Goal: Find specific page/section: Find specific page/section

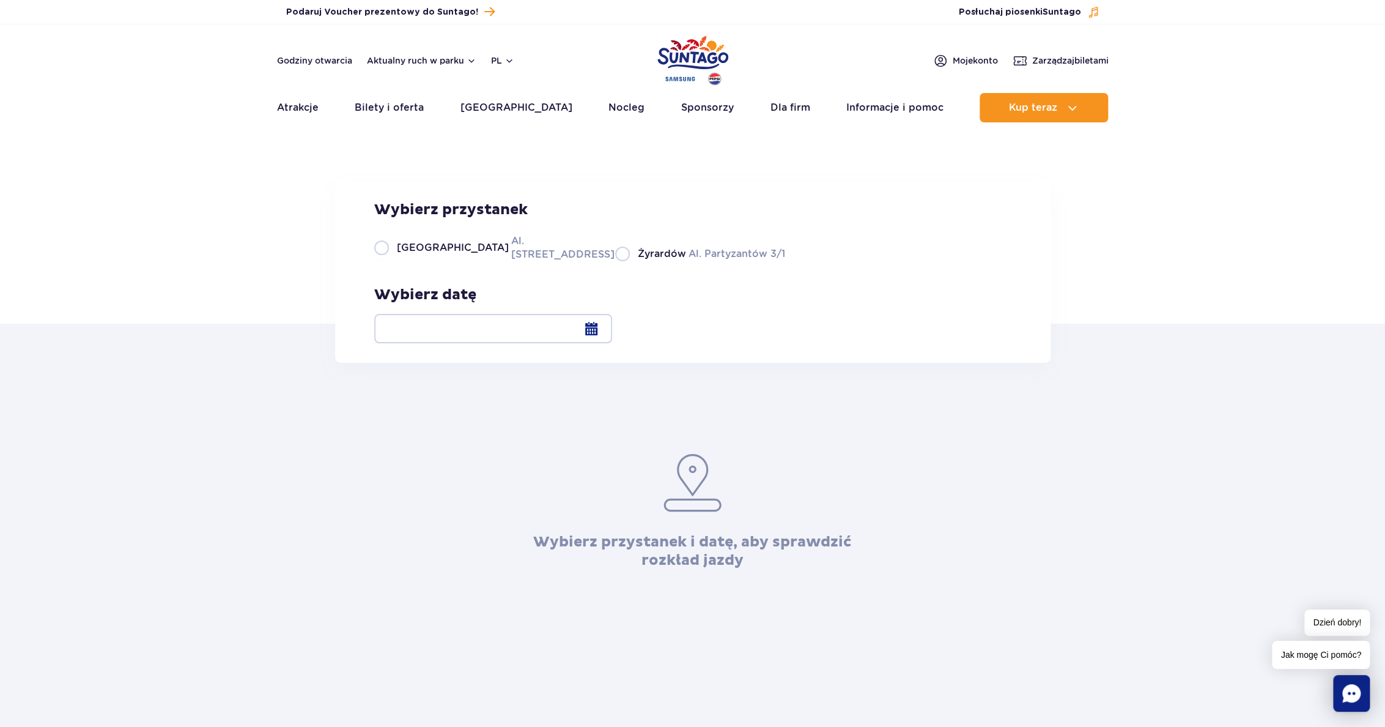
click at [381, 261] on label "Warszawa Al. [STREET_ADDRESS]" at bounding box center [487, 248] width 226 height 28
click at [381, 261] on input "Warszawa Al. [STREET_ADDRESS]" at bounding box center [380, 260] width 13 height 2
radio input "true"
click at [612, 328] on div at bounding box center [493, 328] width 238 height 29
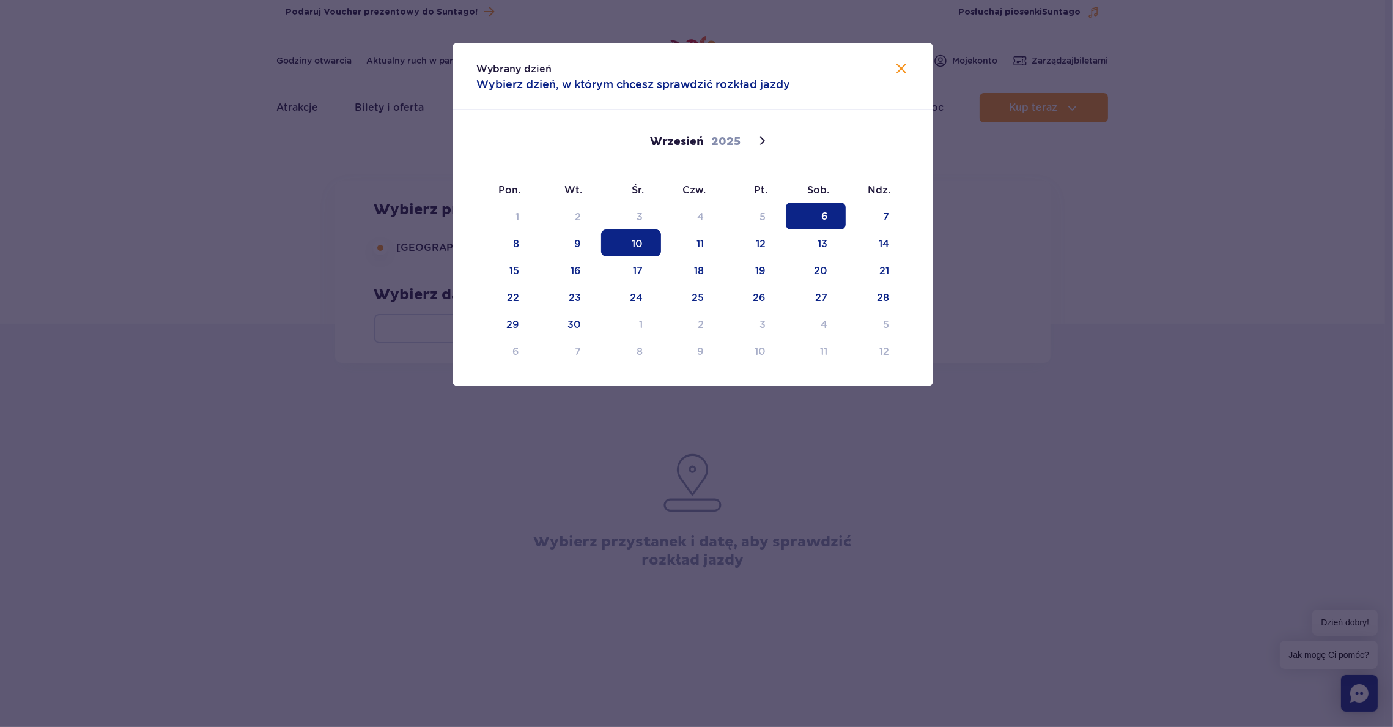
click at [642, 240] on span "10" at bounding box center [631, 242] width 60 height 27
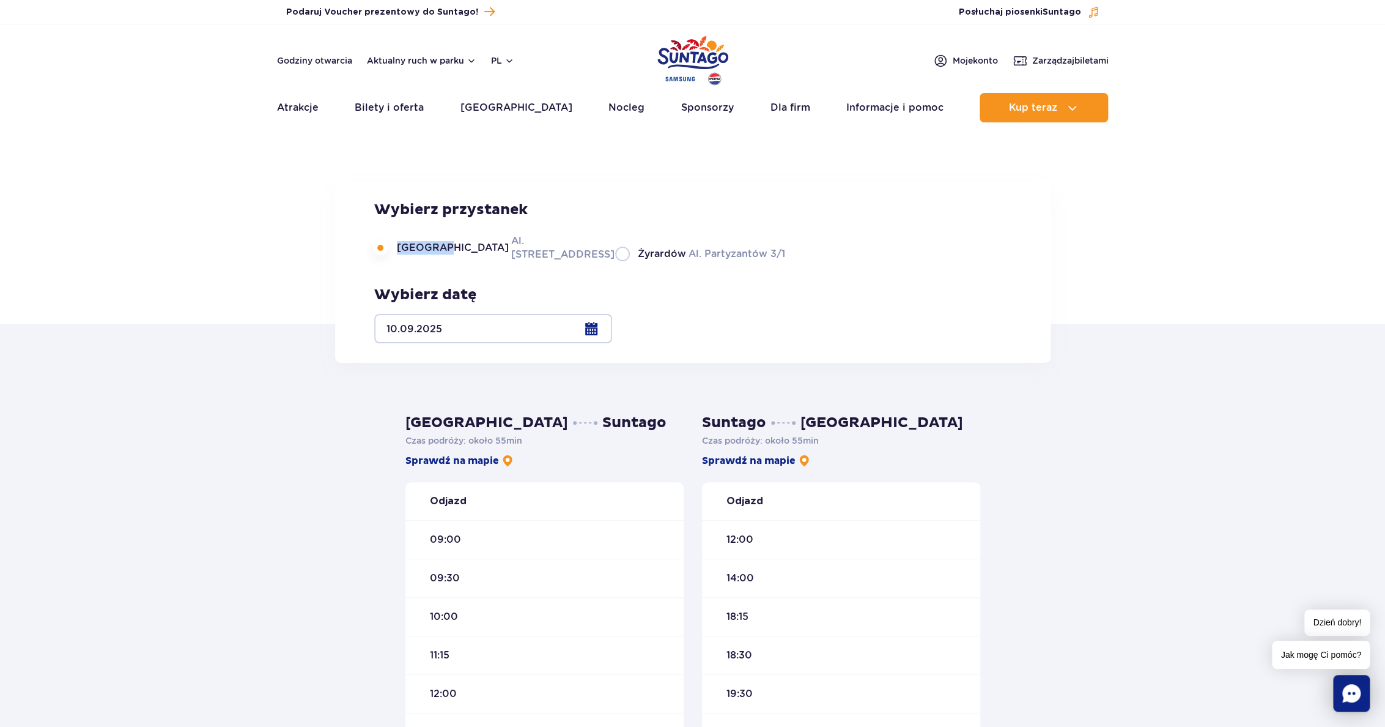
drag, startPoint x: 393, startPoint y: 331, endPoint x: 547, endPoint y: 333, distance: 154.1
click at [547, 261] on div "Warszawa Al. [STREET_ADDRESS] Partyzantów 3/1" at bounding box center [579, 248] width 411 height 28
click at [473, 355] on div "Wybierz przystanek [GEOGRAPHIC_DATA]. [STREET_ADDRESS] Partyzantów 3/1 Wybierz …" at bounding box center [693, 272] width 716 height 182
drag, startPoint x: 544, startPoint y: 328, endPoint x: 399, endPoint y: 328, distance: 145.6
click at [399, 261] on label "Warszawa Al. [STREET_ADDRESS]" at bounding box center [487, 248] width 226 height 28
